Goal: Task Accomplishment & Management: Use online tool/utility

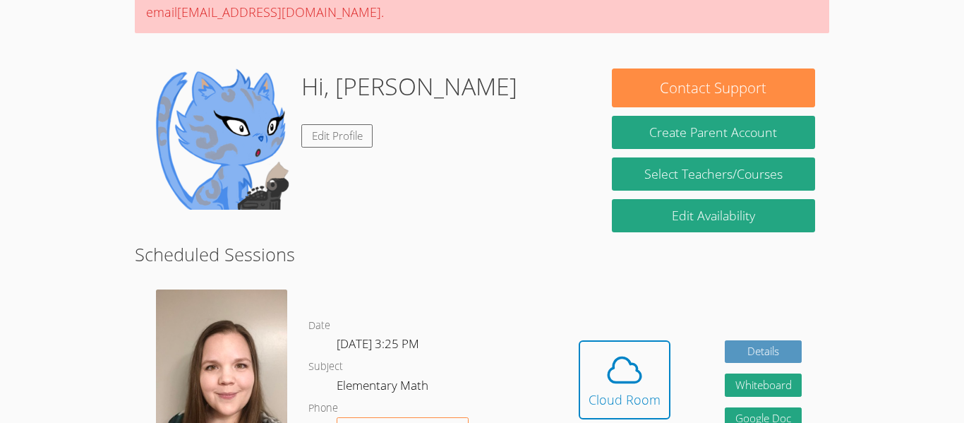
scroll to position [162, 0]
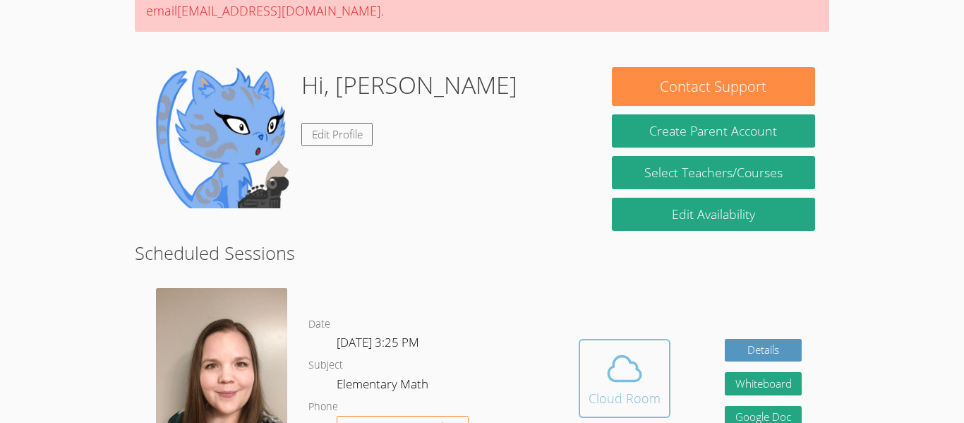
click at [614, 396] on div "Cloud Room" at bounding box center [625, 398] width 72 height 20
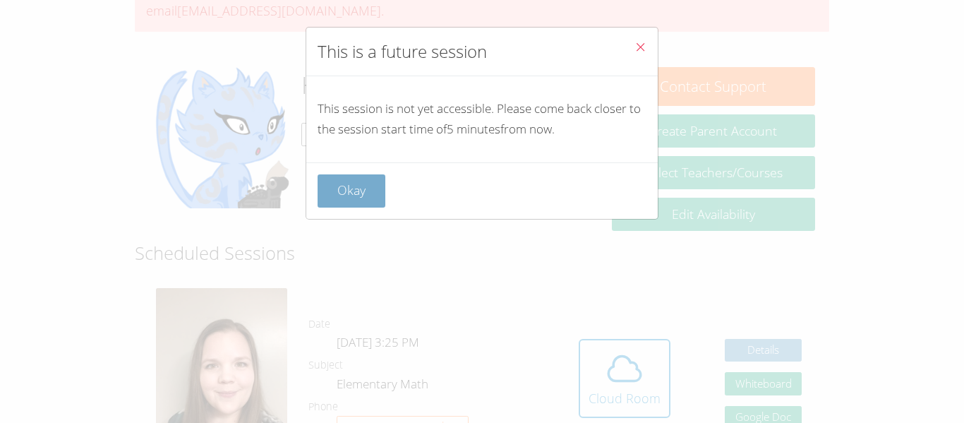
click at [367, 179] on button "Okay" at bounding box center [352, 190] width 68 height 33
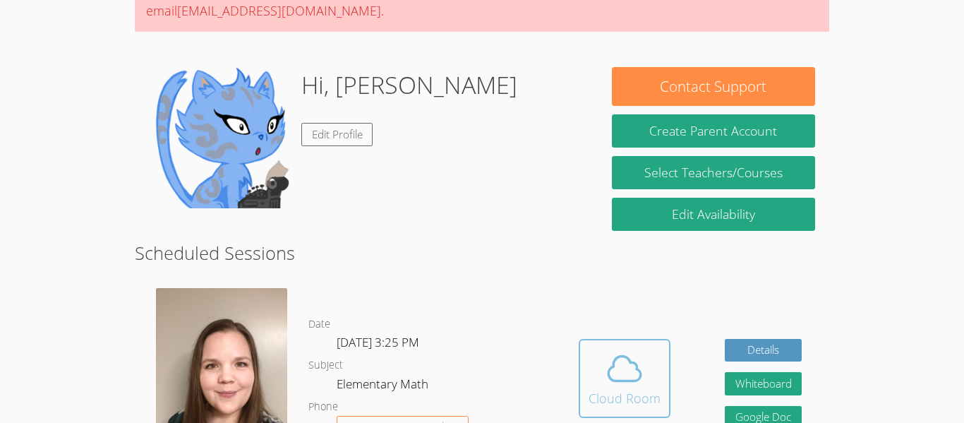
click at [619, 384] on icon at bounding box center [625, 369] width 40 height 40
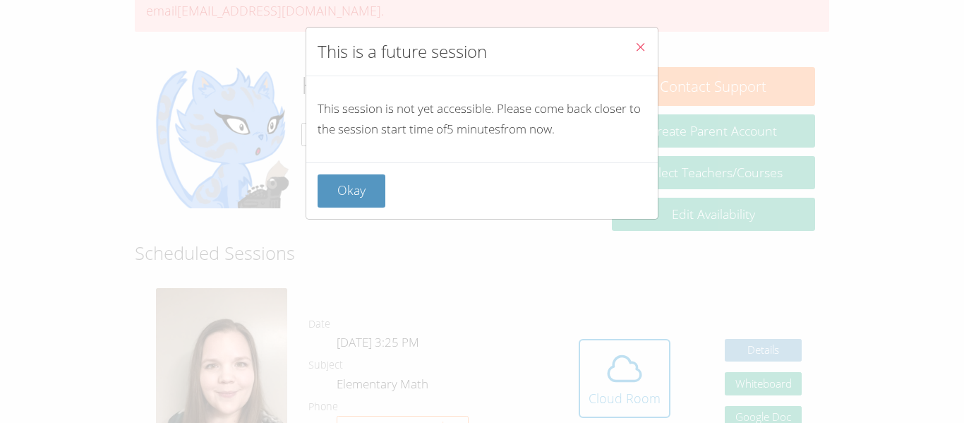
click at [765, 276] on div "This is a future session This session is not yet accessible. Please come back c…" at bounding box center [482, 211] width 964 height 423
click at [643, 54] on span "Close" at bounding box center [640, 48] width 12 height 16
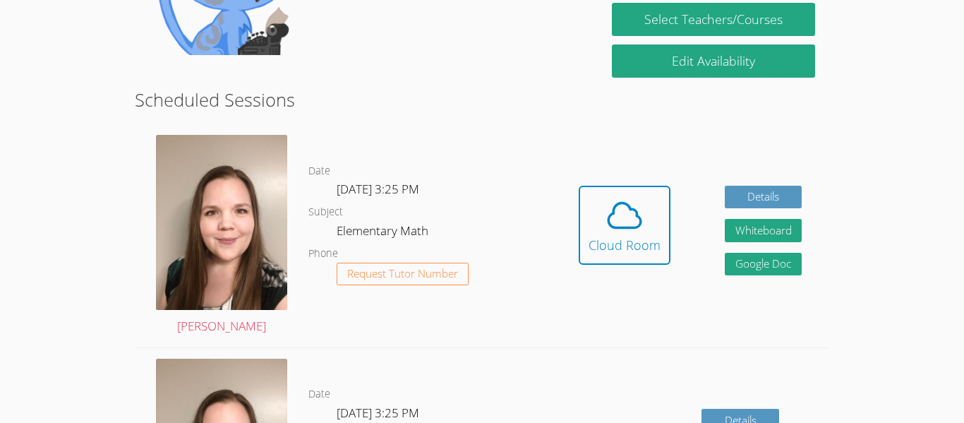
scroll to position [313, 0]
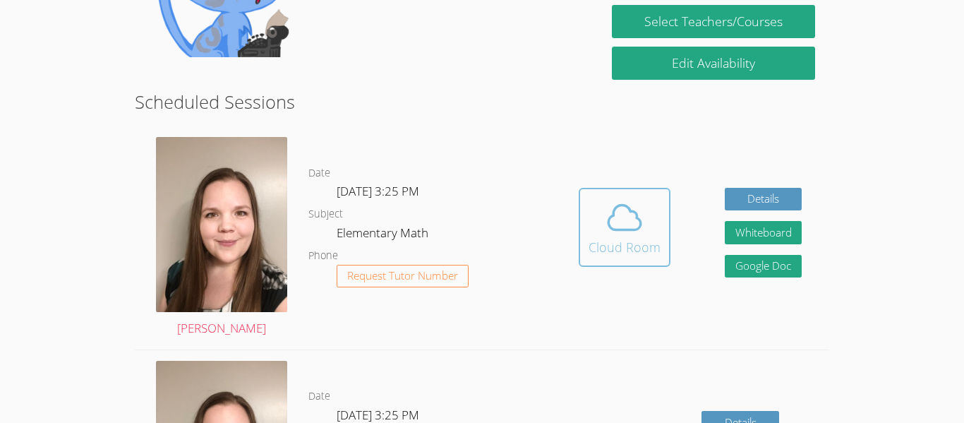
click at [641, 252] on div "Cloud Room" at bounding box center [625, 247] width 72 height 20
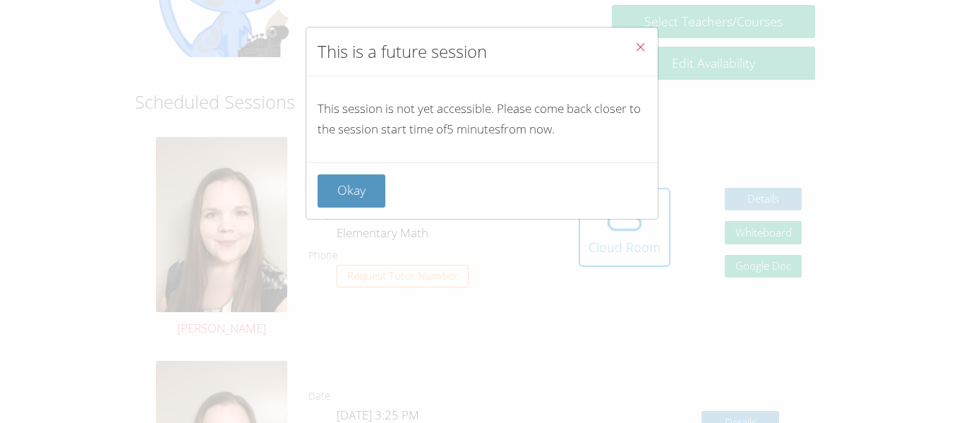
click at [648, 49] on button "Close" at bounding box center [640, 49] width 35 height 43
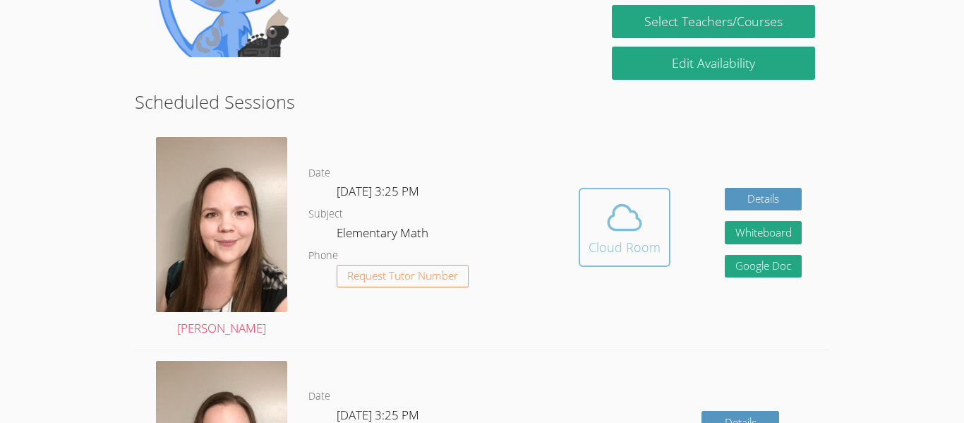
click at [649, 226] on span at bounding box center [625, 218] width 72 height 40
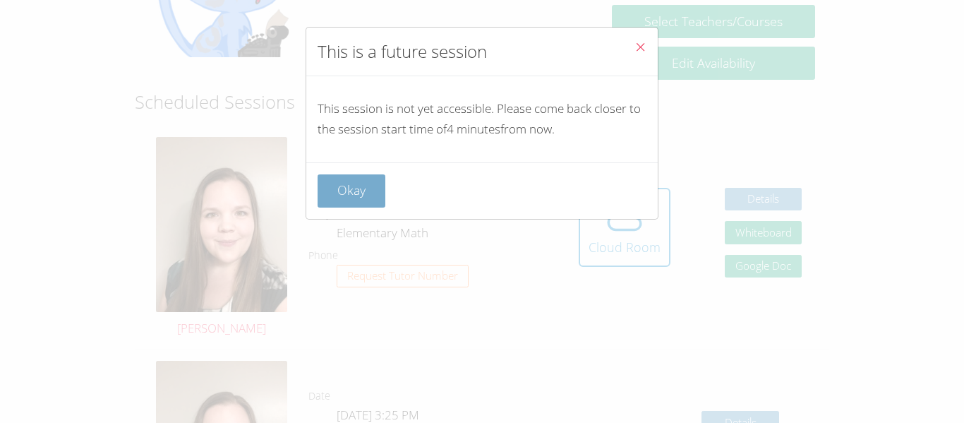
click at [355, 186] on button "Okay" at bounding box center [352, 190] width 68 height 33
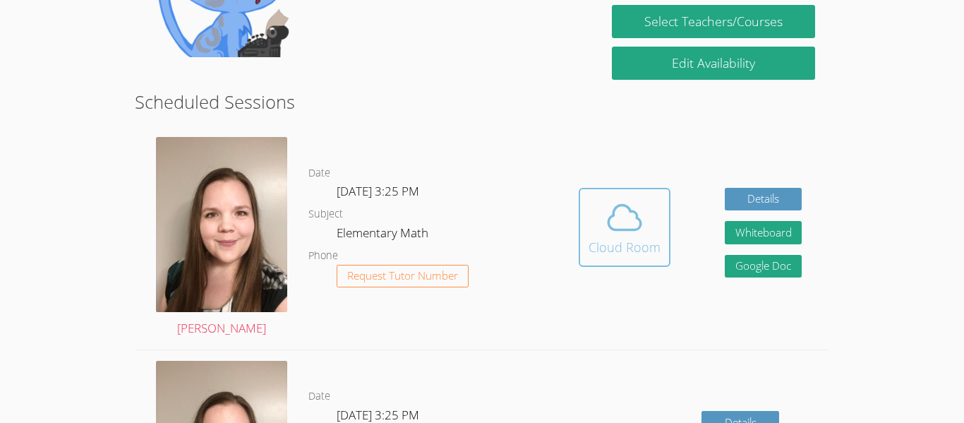
click at [619, 231] on icon at bounding box center [625, 218] width 40 height 40
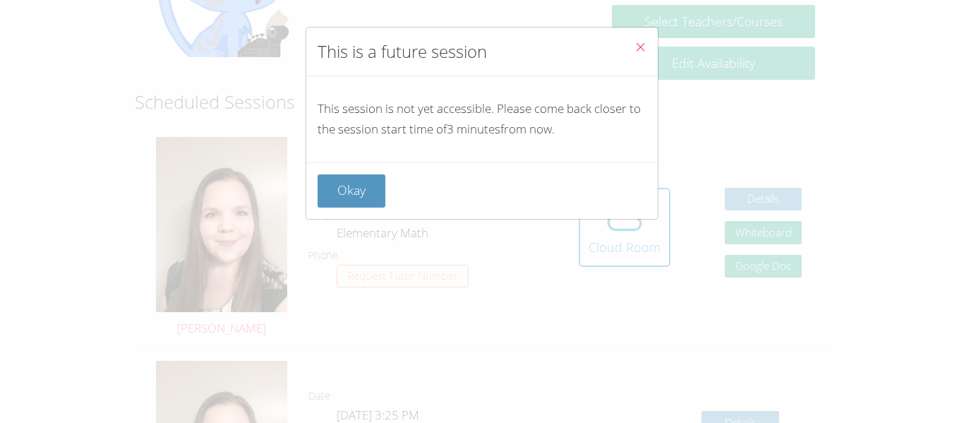
click at [644, 37] on button "Close" at bounding box center [640, 49] width 35 height 43
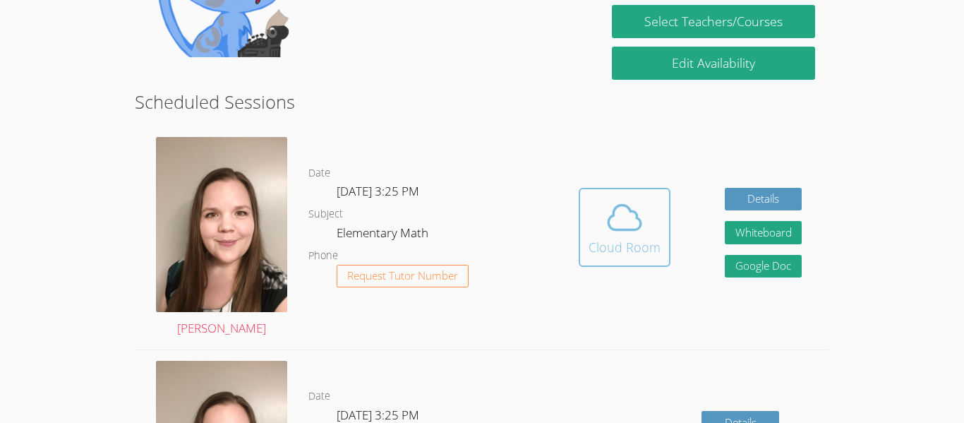
click at [616, 246] on div "Cloud Room" at bounding box center [625, 247] width 72 height 20
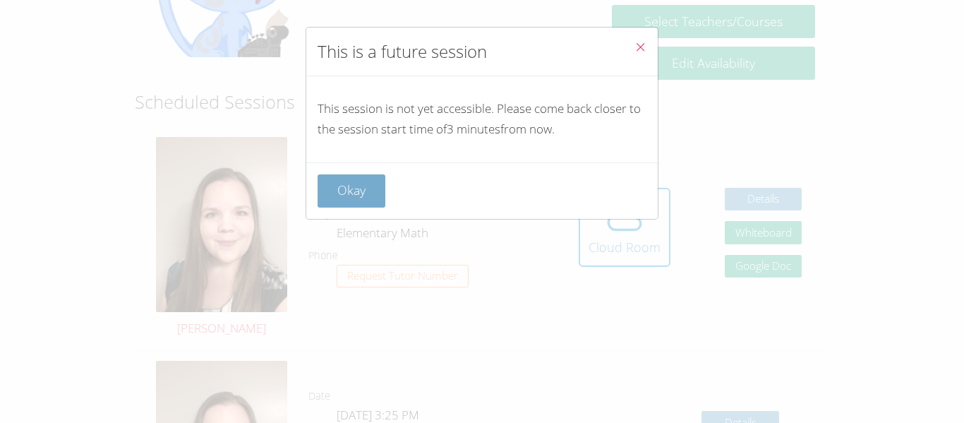
click at [332, 195] on button "Okay" at bounding box center [352, 190] width 68 height 33
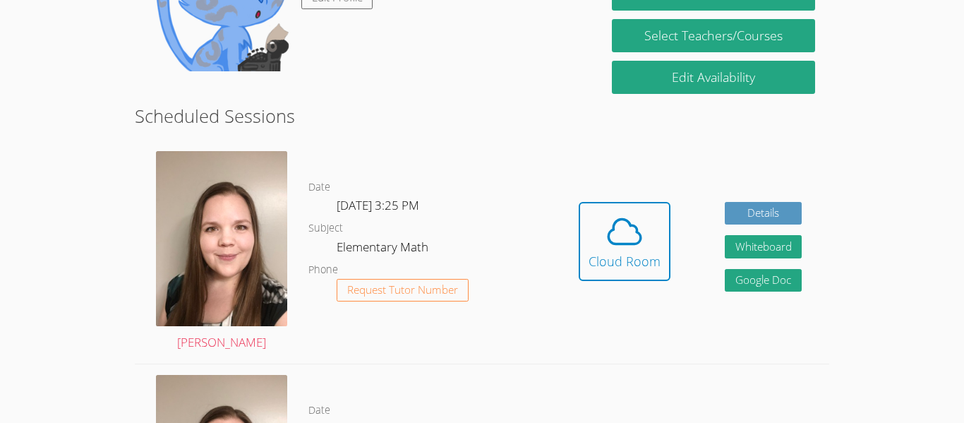
scroll to position [273, 0]
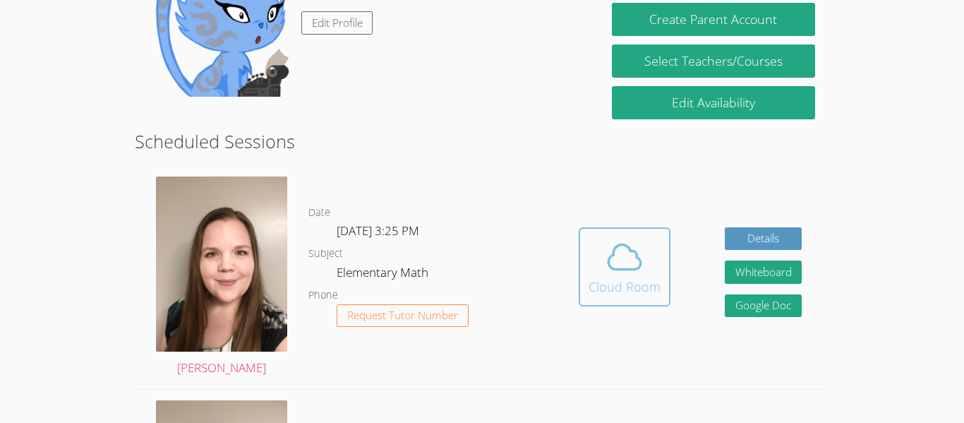
click at [612, 280] on div "Cloud Room" at bounding box center [625, 287] width 72 height 20
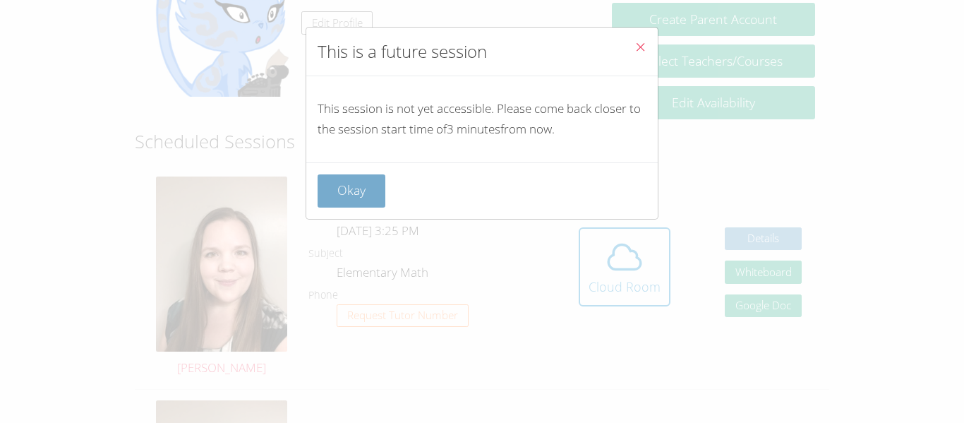
click at [345, 207] on button "Okay" at bounding box center [352, 190] width 68 height 33
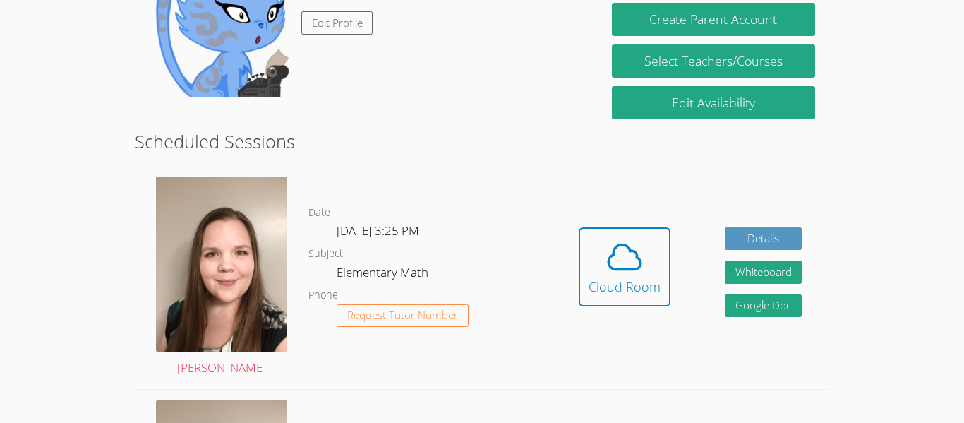
click at [341, 197] on div "Date Thu Oct 9, 3:25 PM Subject Elementary Math Phone Request Tutor Number" at bounding box center [429, 277] width 243 height 223
click at [651, 282] on div "Cloud Room" at bounding box center [625, 287] width 72 height 20
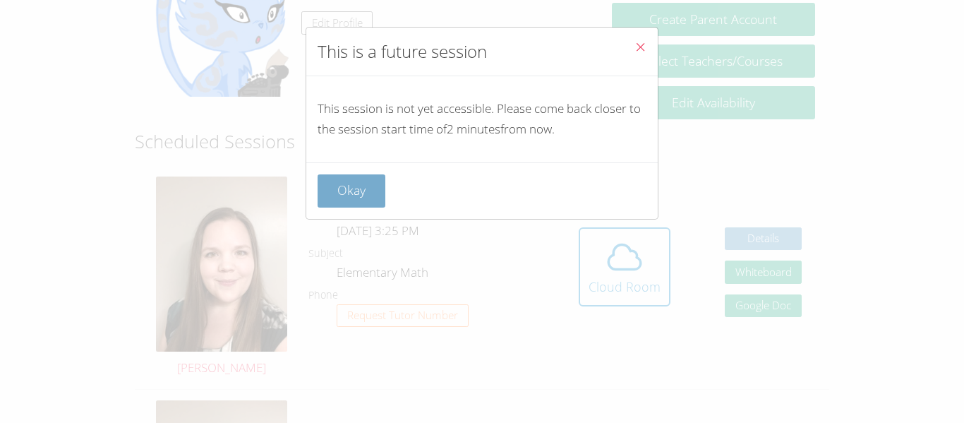
click at [382, 184] on button "Okay" at bounding box center [352, 190] width 68 height 33
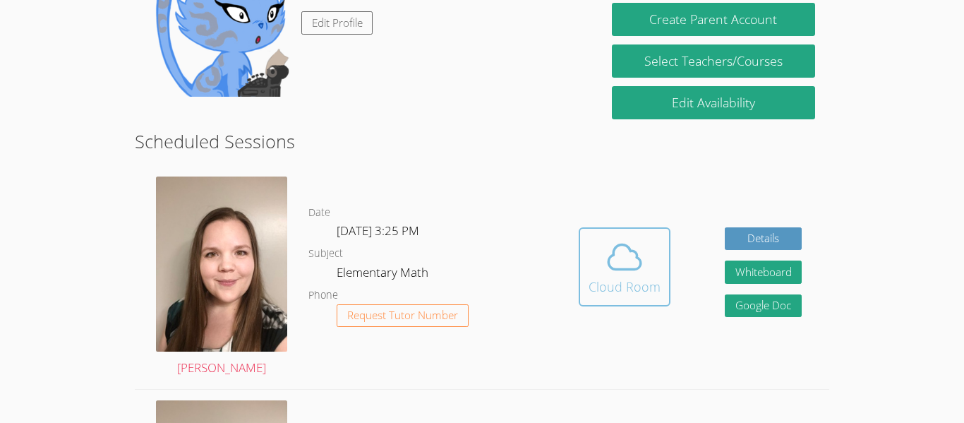
click at [586, 291] on button "Cloud Room" at bounding box center [625, 266] width 92 height 79
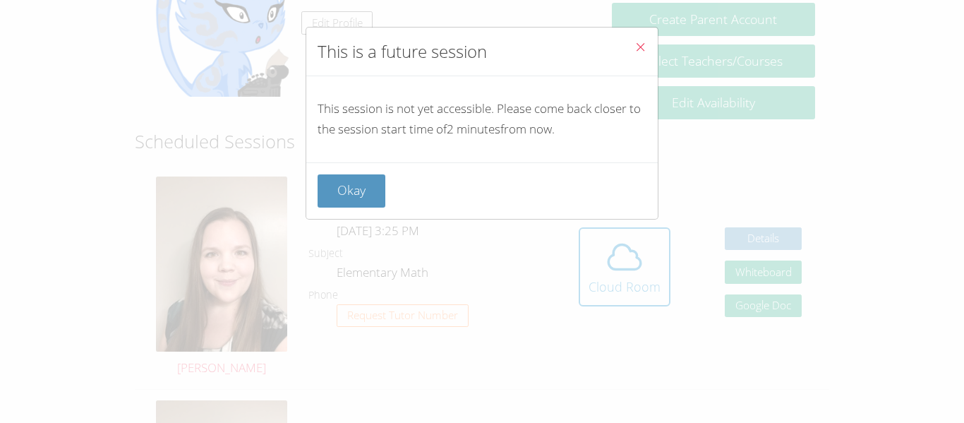
click at [645, 50] on icon "Close" at bounding box center [640, 47] width 12 height 12
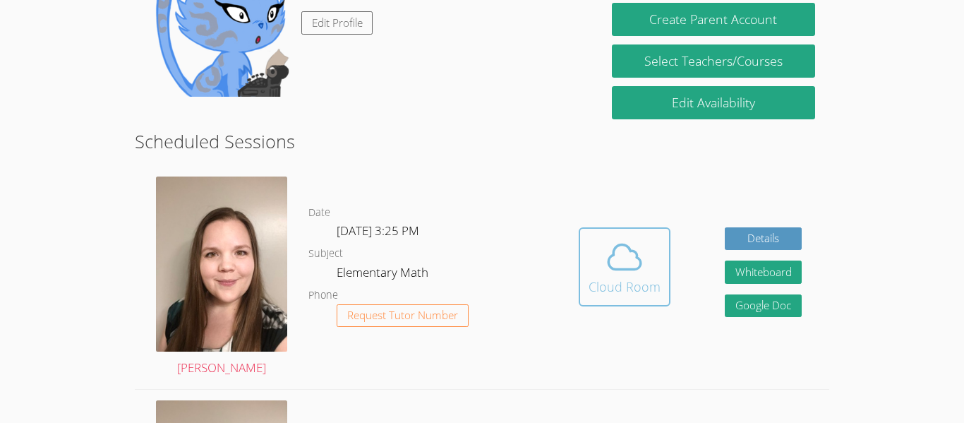
click at [639, 273] on icon at bounding box center [625, 257] width 40 height 40
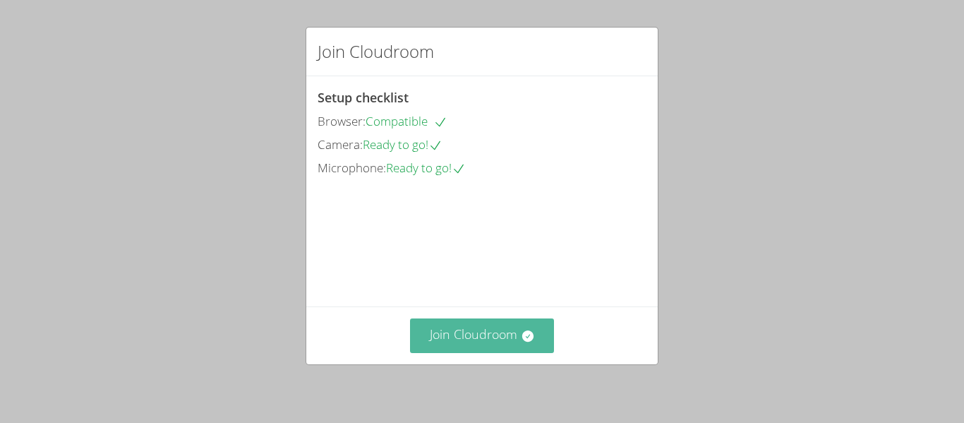
click at [514, 327] on button "Join Cloudroom" at bounding box center [482, 335] width 145 height 35
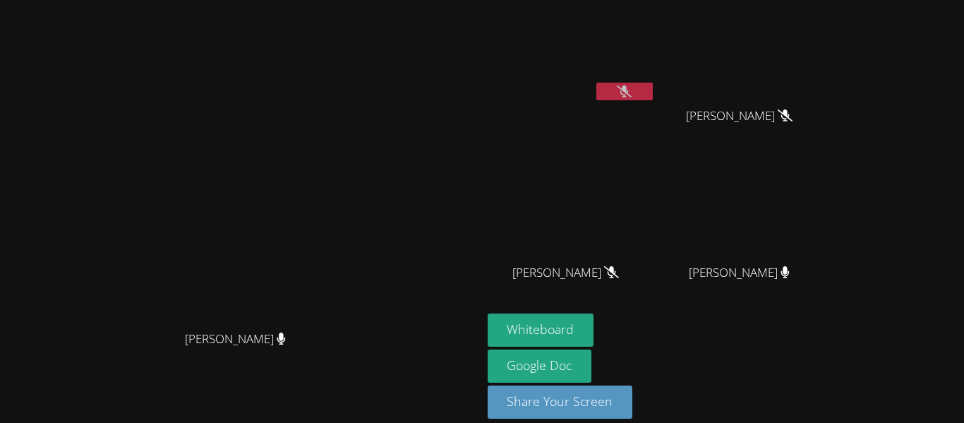
click at [627, 85] on icon at bounding box center [624, 91] width 15 height 12
click at [507, 339] on button "Whiteboard" at bounding box center [541, 329] width 107 height 33
click at [632, 93] on icon at bounding box center [624, 91] width 15 height 12
click at [556, 322] on button "Whiteboard" at bounding box center [541, 329] width 107 height 33
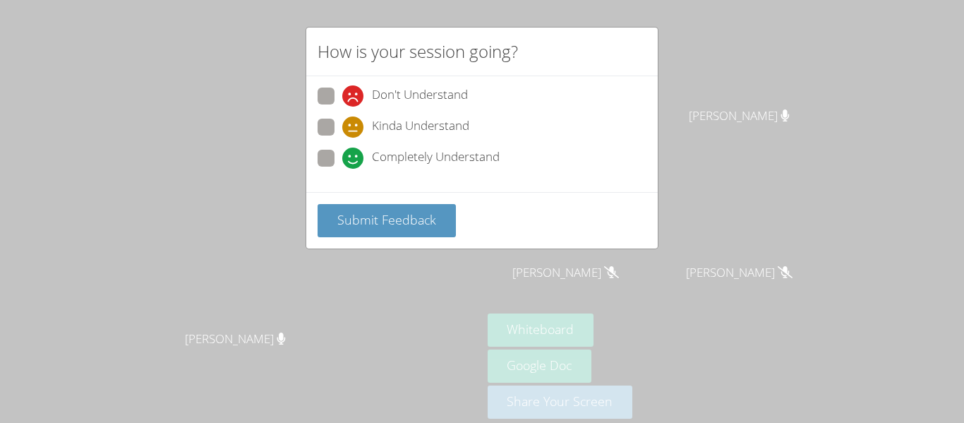
click at [342, 138] on span at bounding box center [342, 138] width 0 height 0
click at [342, 131] on input "Kinda Understand" at bounding box center [348, 125] width 12 height 12
radio input "true"
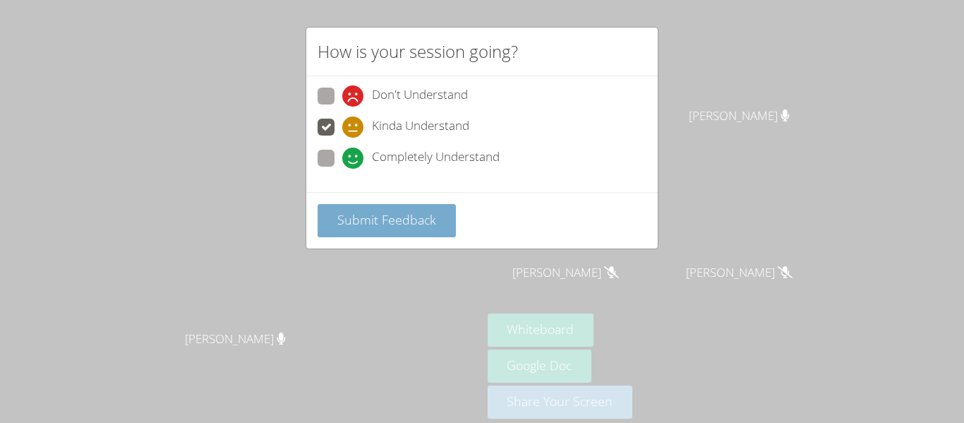
click at [327, 220] on button "Submit Feedback" at bounding box center [387, 220] width 138 height 33
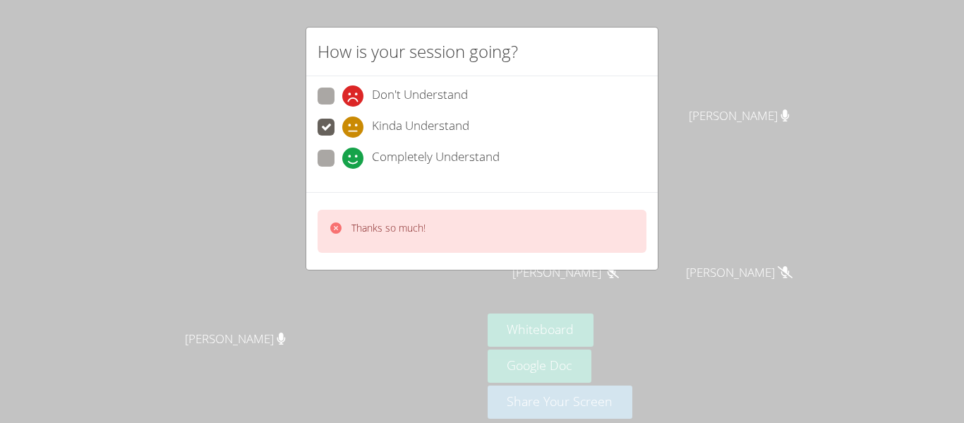
click at [342, 223] on icon at bounding box center [336, 228] width 14 height 14
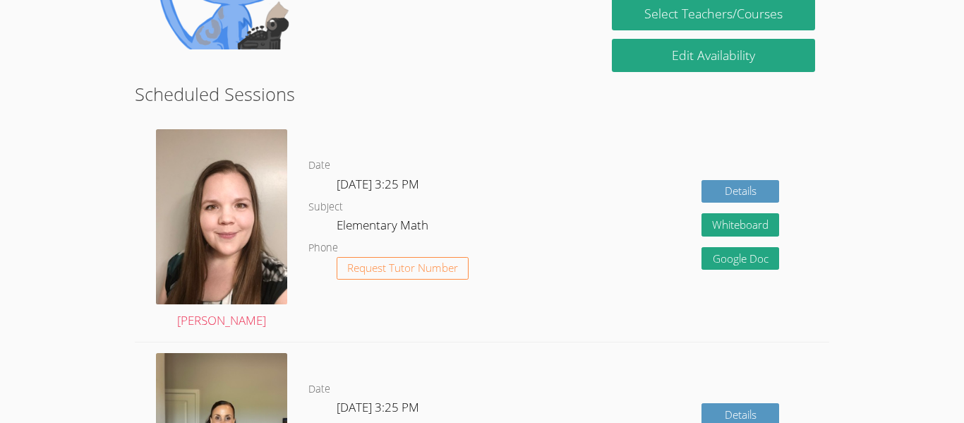
scroll to position [276, 0]
